Goal: Information Seeking & Learning: Learn about a topic

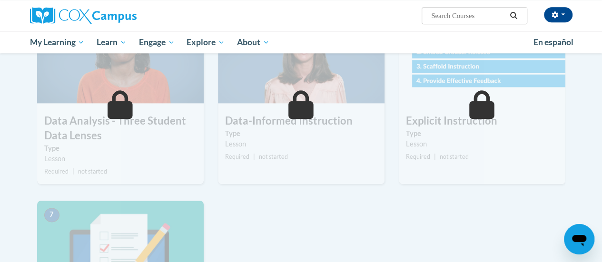
scroll to position [428, 0]
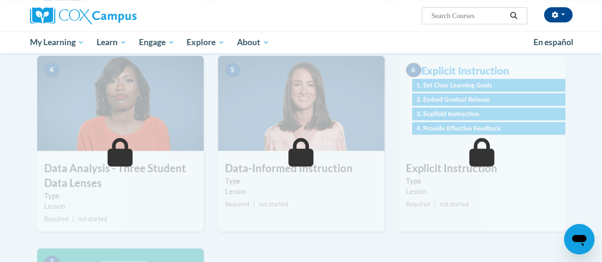
click at [464, 127] on img at bounding box center [482, 103] width 166 height 95
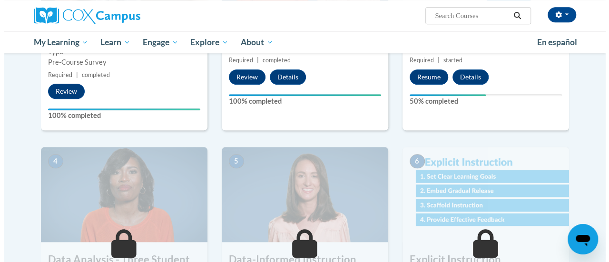
scroll to position [333, 0]
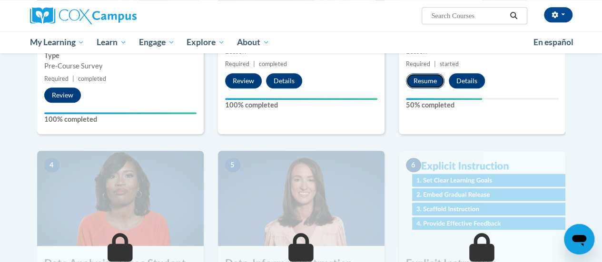
click at [421, 82] on button "Resume" at bounding box center [425, 80] width 39 height 15
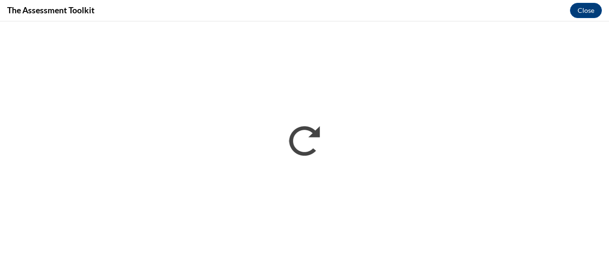
scroll to position [0, 0]
